Goal: Navigation & Orientation: Find specific page/section

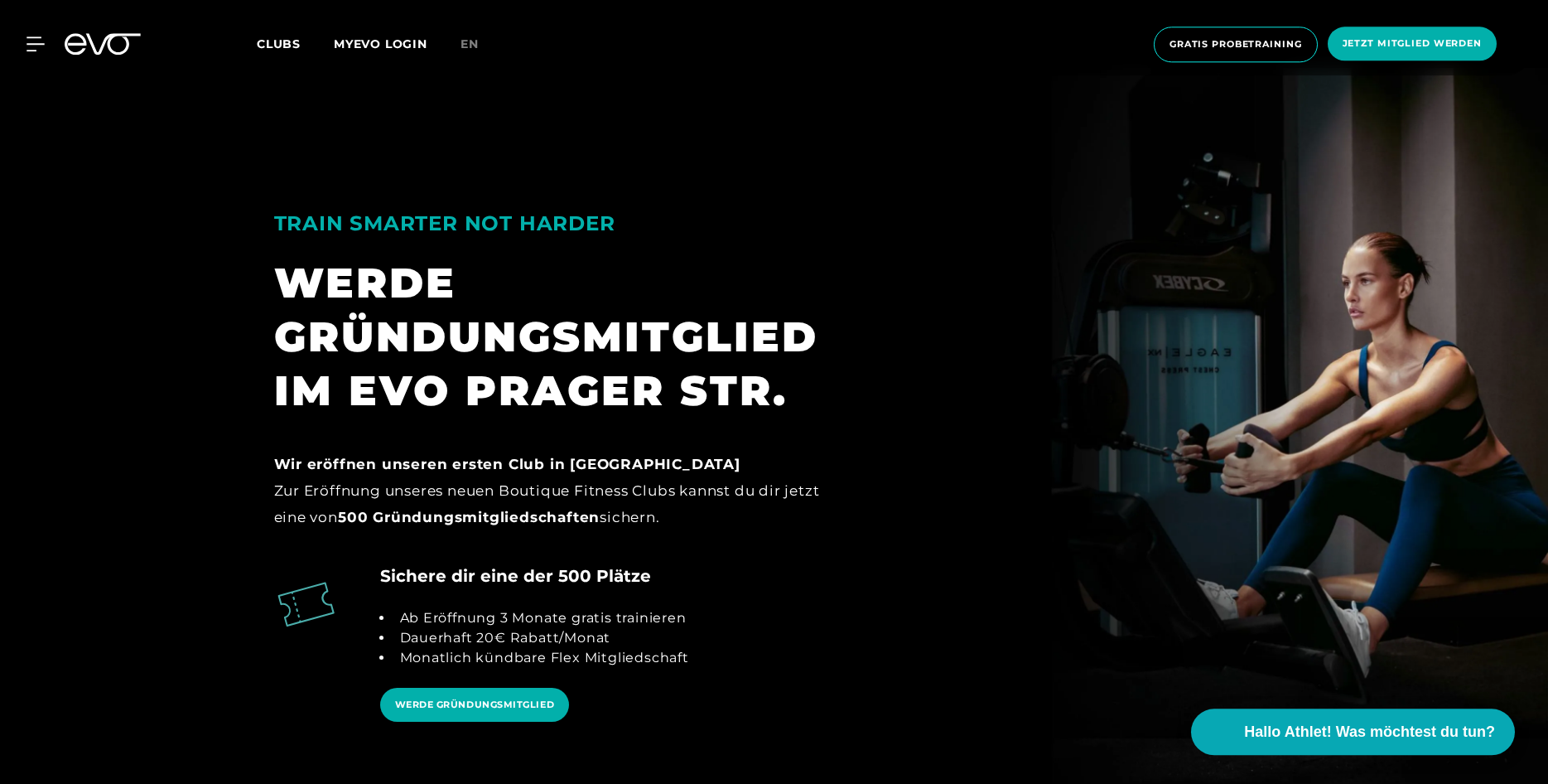
scroll to position [1605, 0]
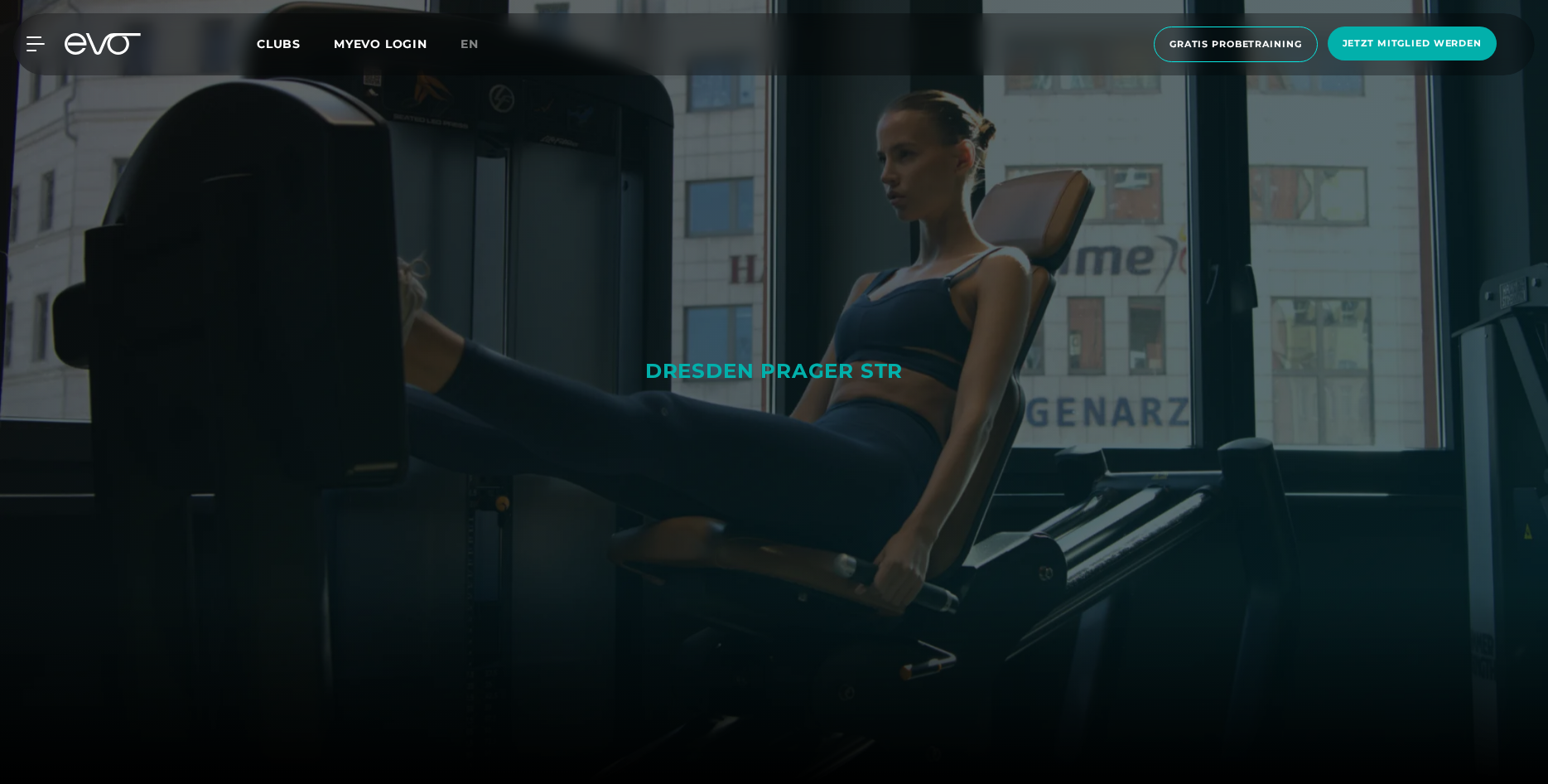
scroll to position [169, 0]
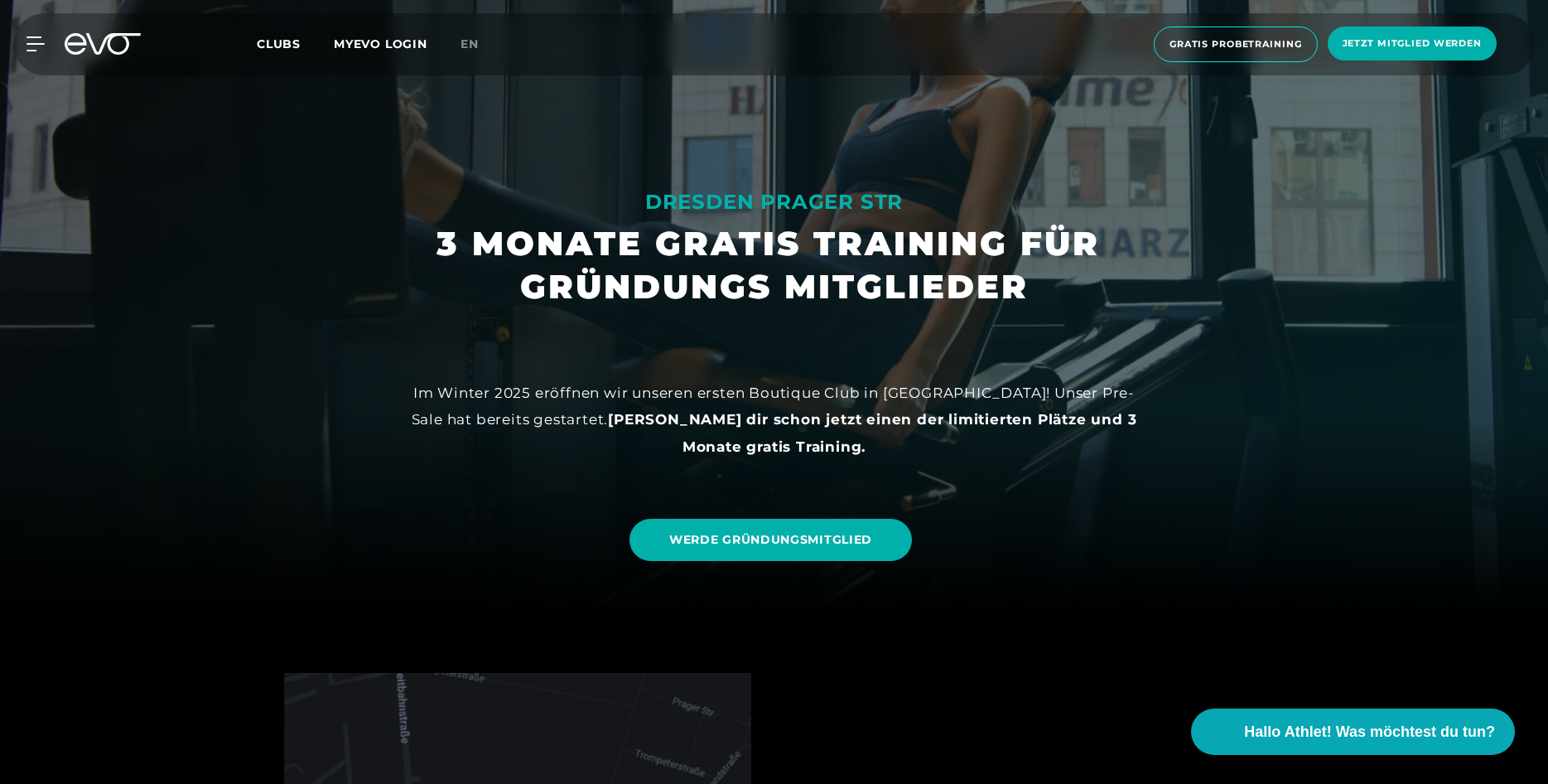
click at [362, 41] on link "MYEVO LOGIN" at bounding box center [381, 44] width 94 height 15
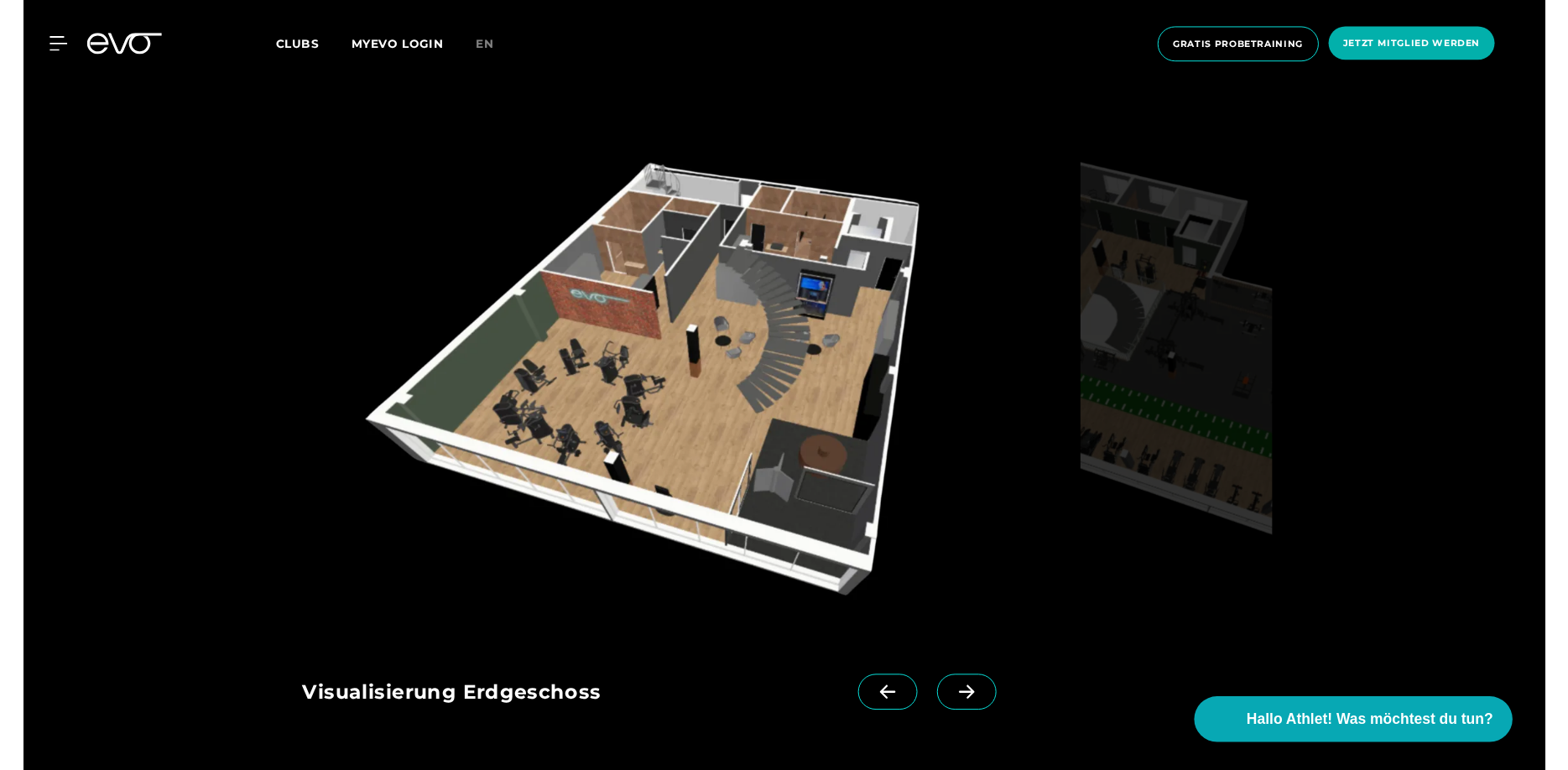
scroll to position [2825, 0]
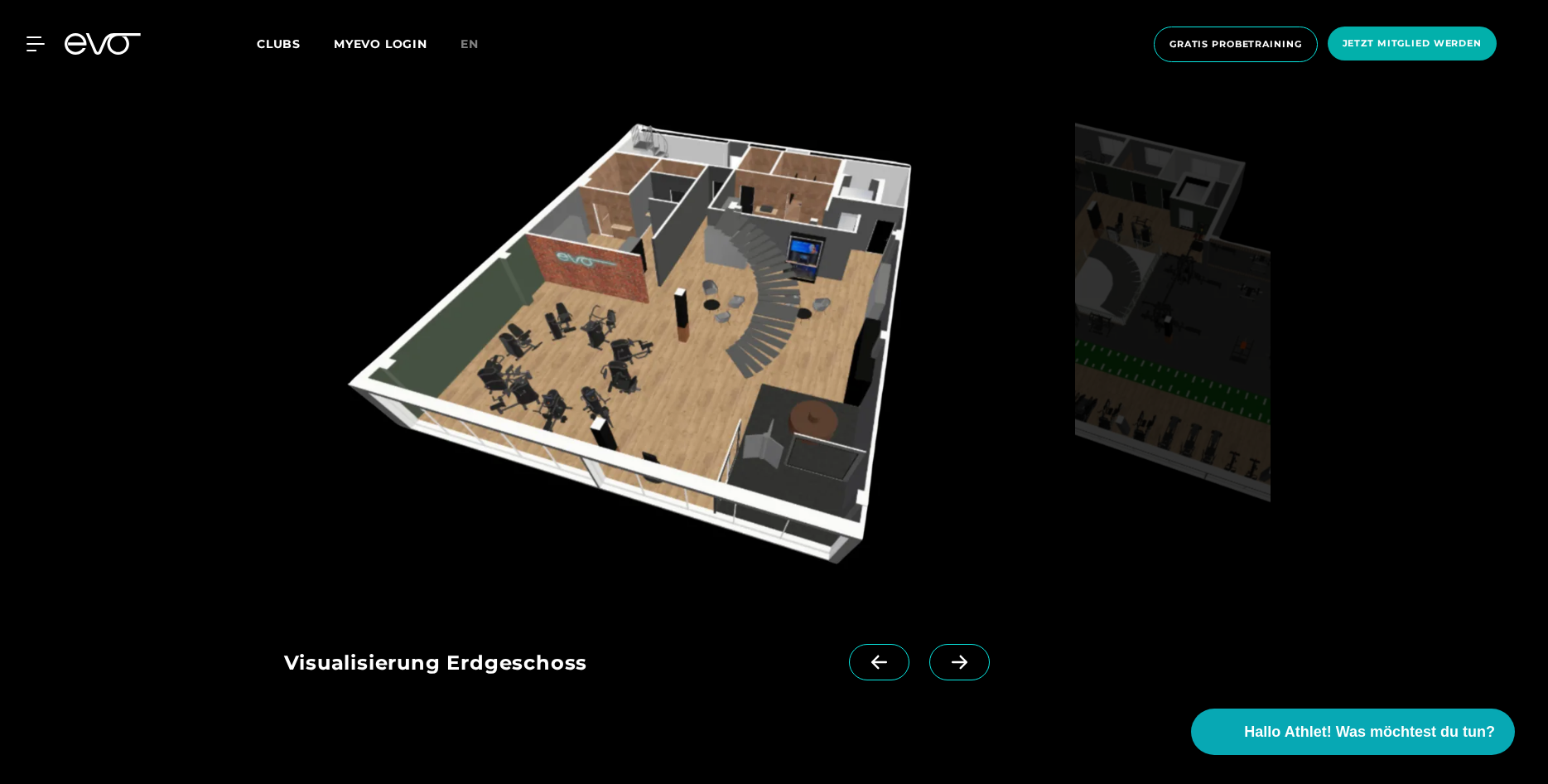
click at [695, 409] on img at bounding box center [677, 349] width 785 height 510
click at [699, 391] on img at bounding box center [677, 349] width 785 height 510
click at [943, 656] on span at bounding box center [959, 662] width 60 height 36
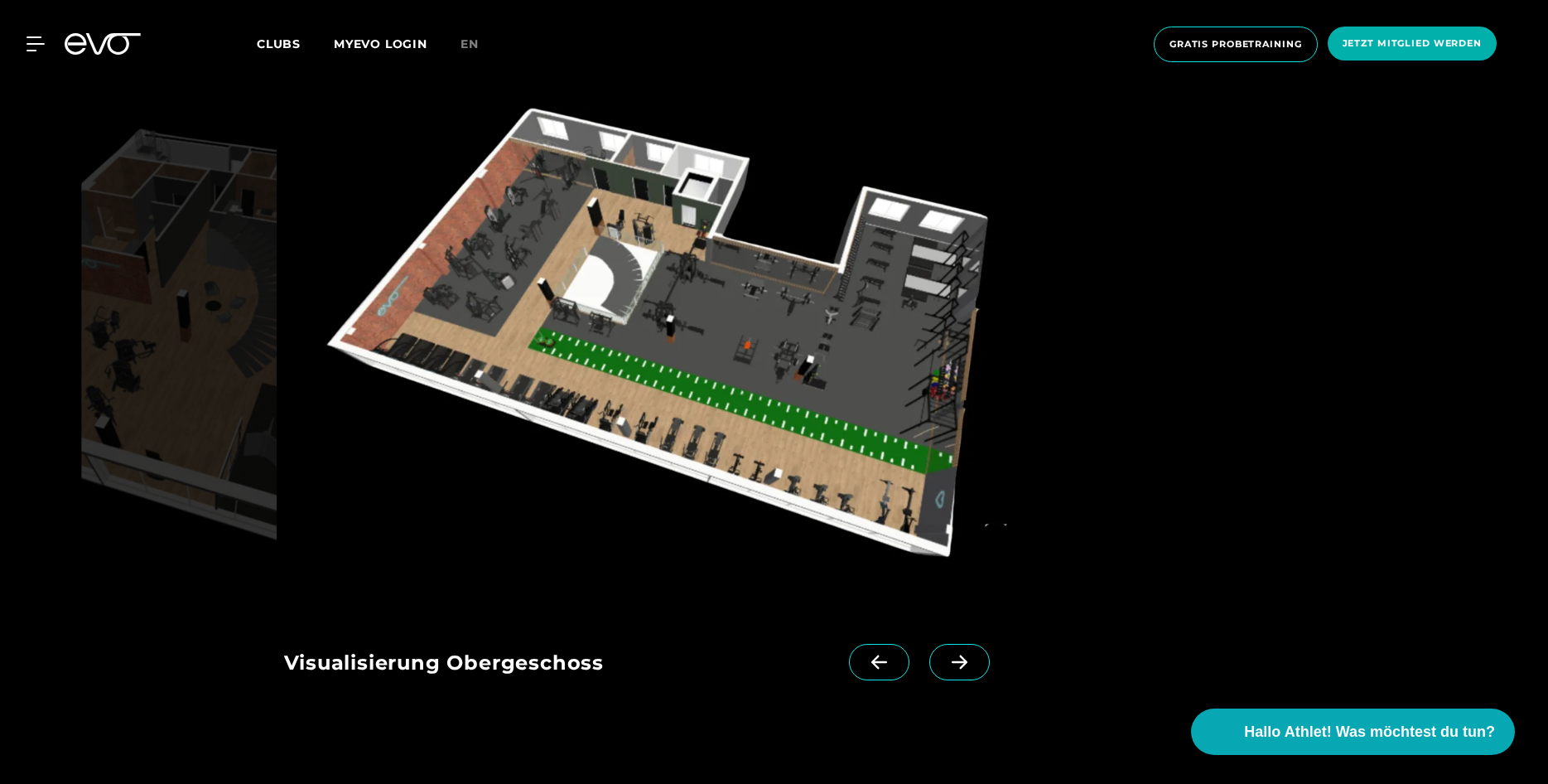
click at [943, 654] on span at bounding box center [959, 662] width 60 height 36
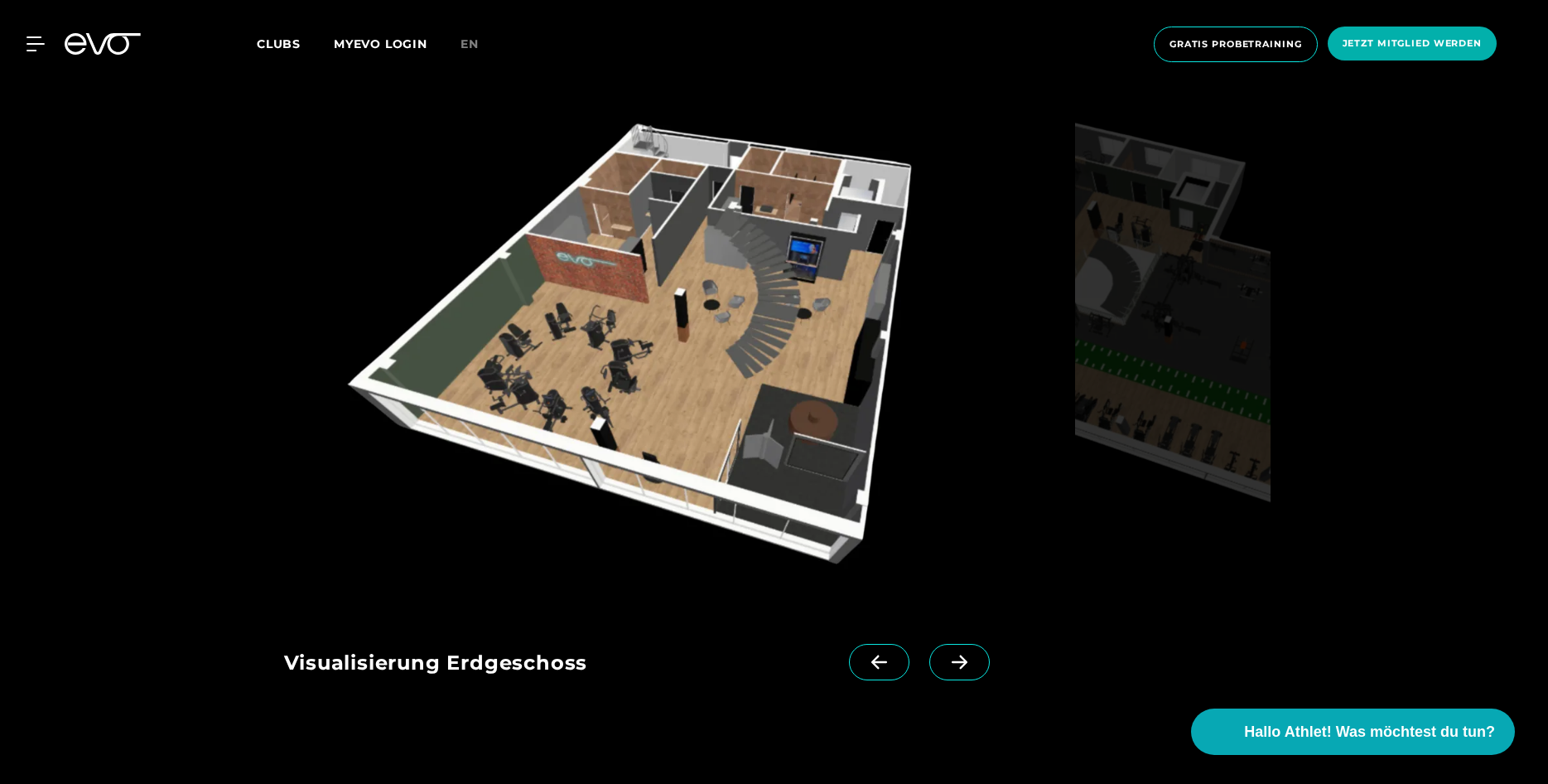
click at [943, 654] on span at bounding box center [959, 662] width 60 height 36
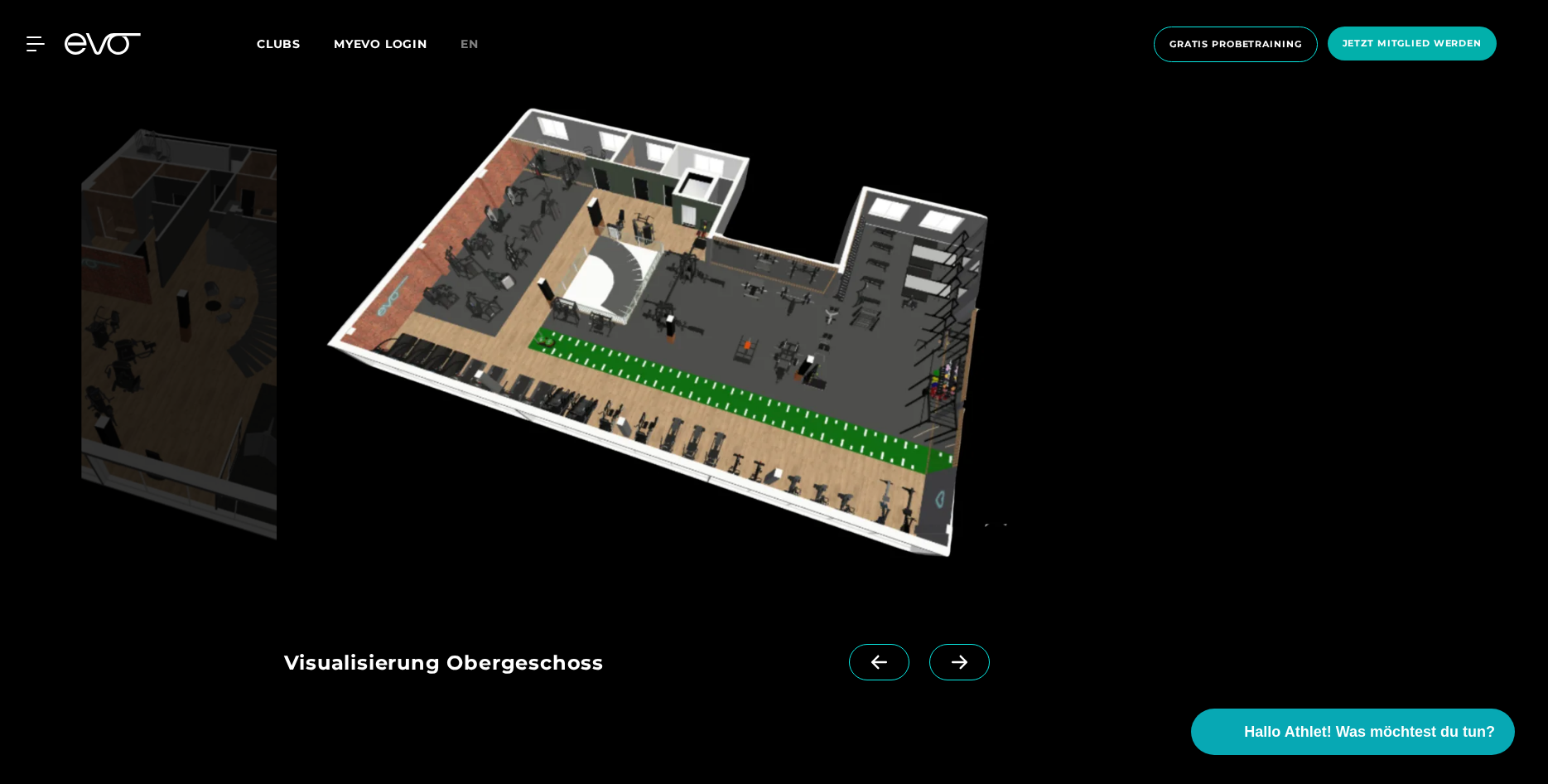
click at [943, 654] on span at bounding box center [959, 662] width 60 height 36
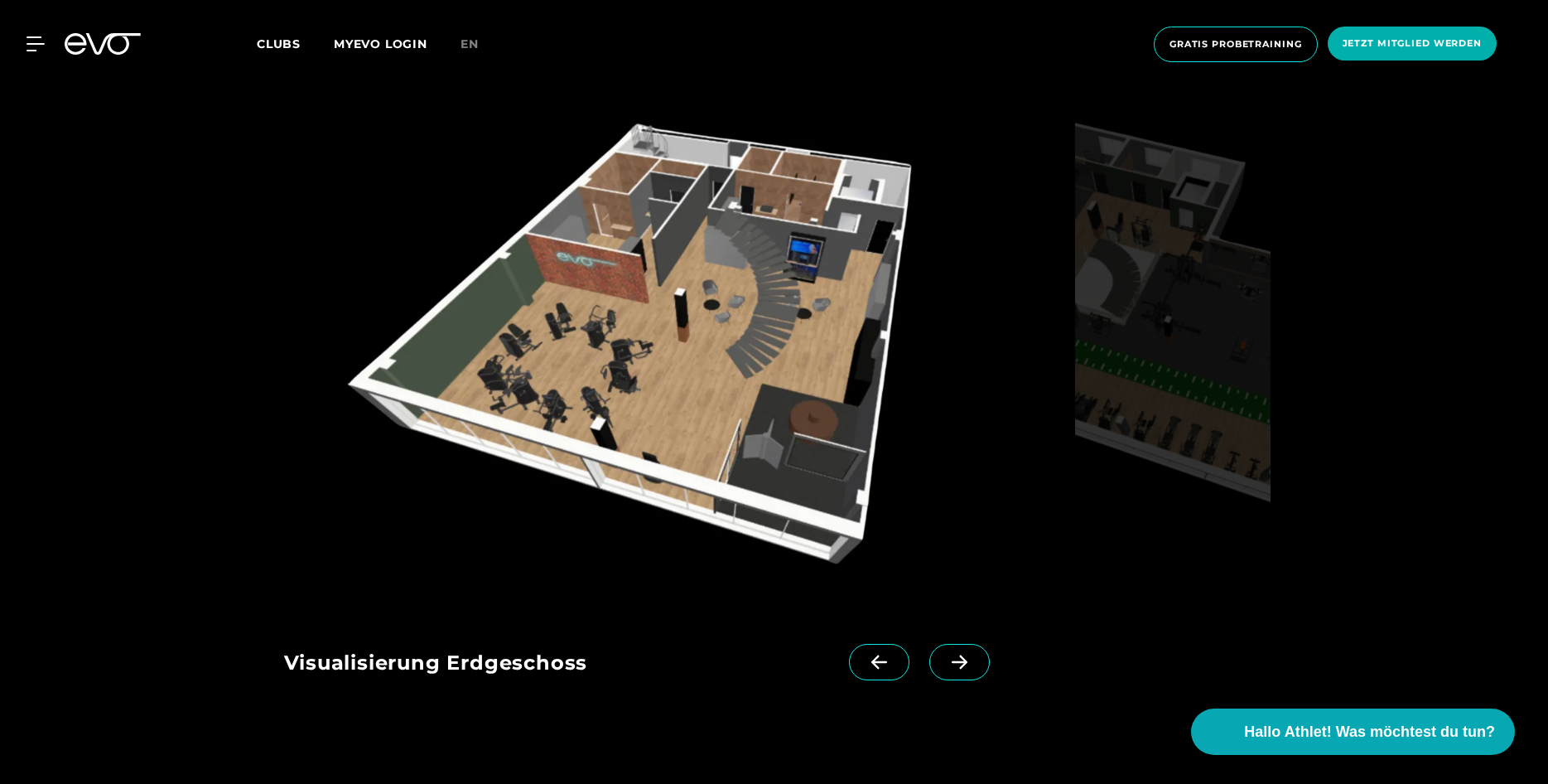
click at [366, 40] on link "MYEVO LOGIN" at bounding box center [381, 44] width 94 height 15
